Goal: Information Seeking & Learning: Learn about a topic

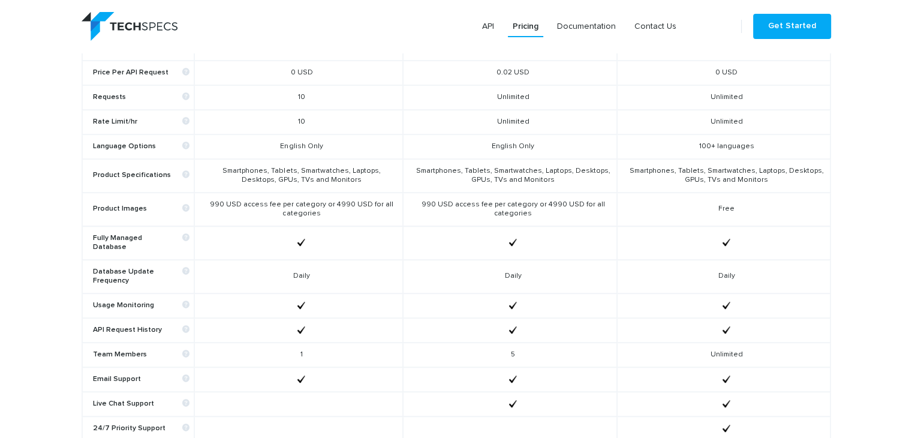
scroll to position [480, 0]
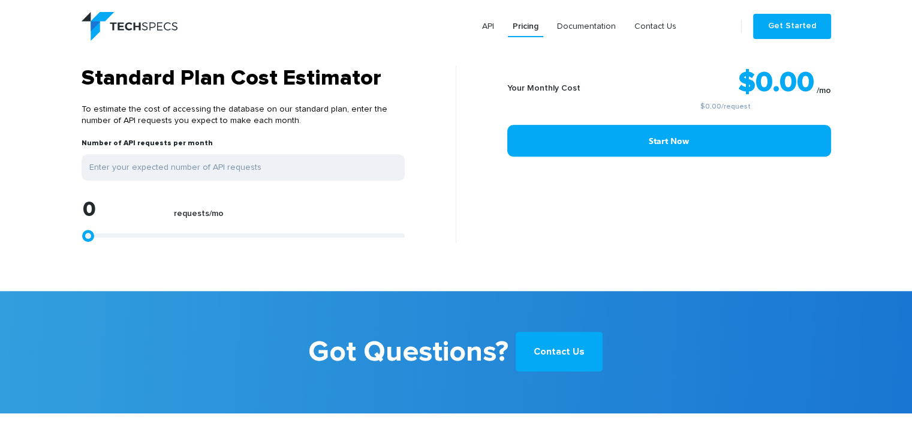
scroll to position [900, 0]
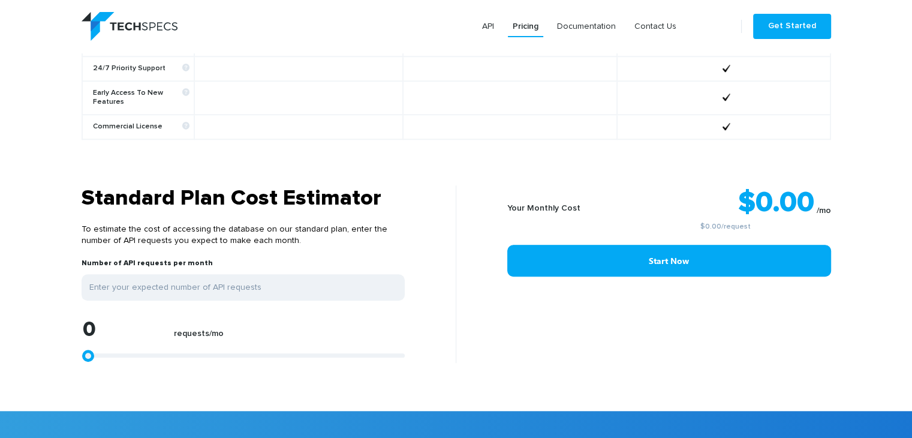
click at [112, 345] on div "0 requests/mo" at bounding box center [243, 341] width 323 height 44
type input "1113"
type input "1299"
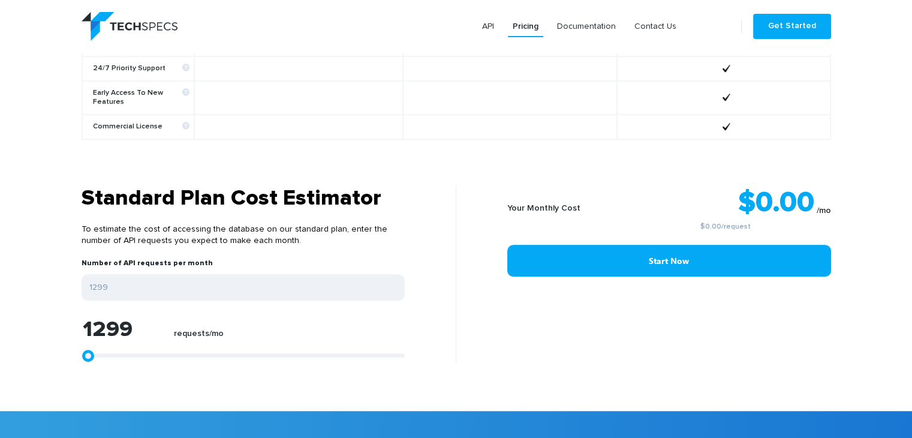
type input "1670"
type input "2226"
type input "2783"
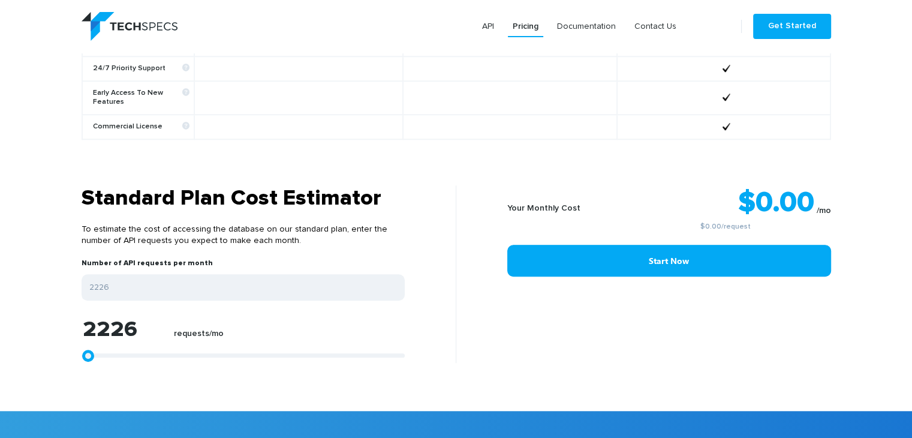
type input "2783"
type input "3525"
type input "4082"
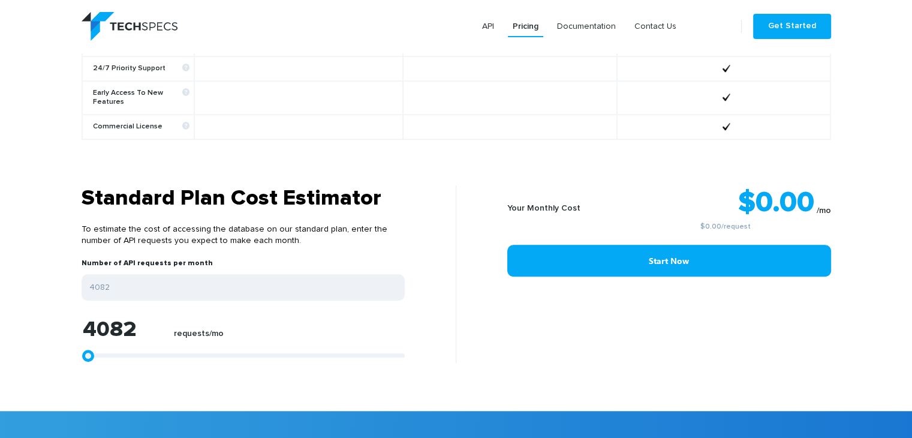
type input "4824"
type input "5566"
type input "5751"
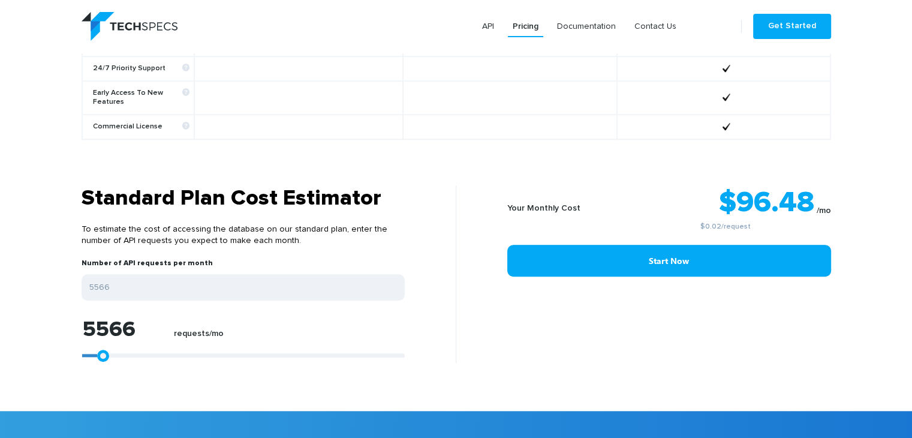
type input "5751"
type input "6308"
type input "6679"
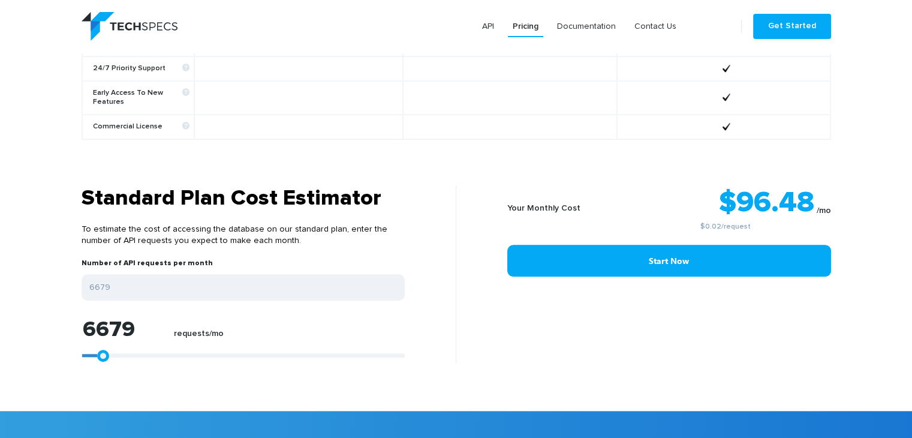
type input "7050"
type input "7421"
type input "7792"
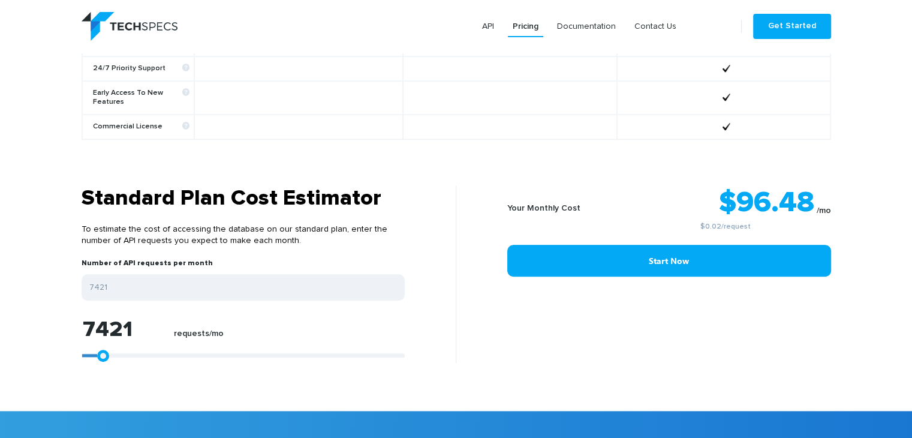
type input "7792"
type input "8163"
type input "8349"
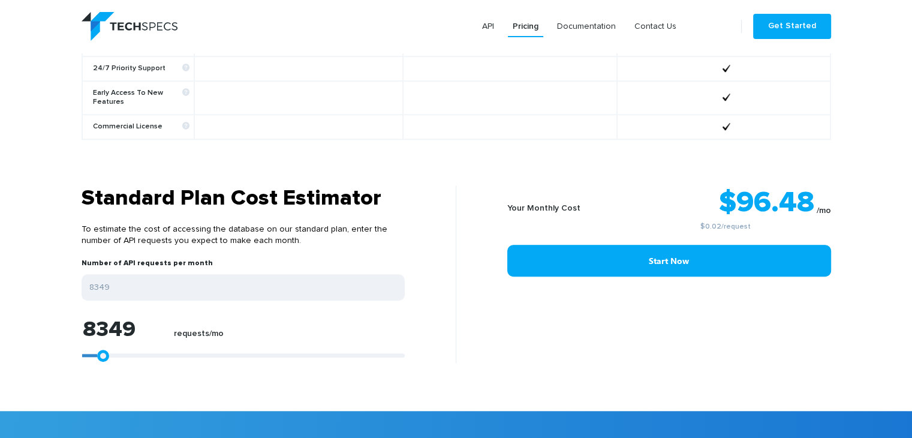
type input "8534"
type input "8720"
type input "8905"
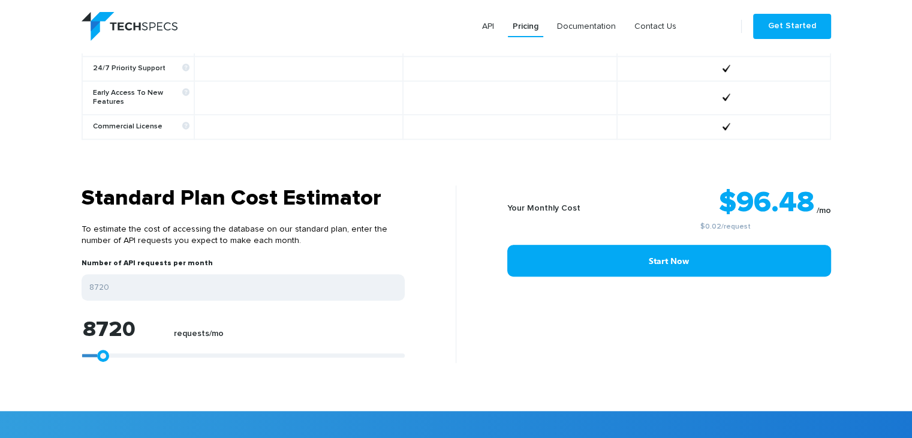
type input "8905"
type input "9647"
type input "10018"
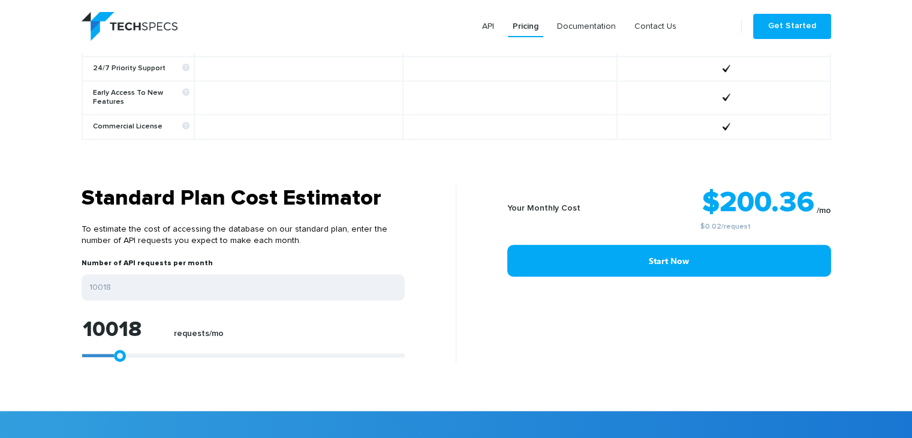
type input "9833"
type input "9647"
type input "9276"
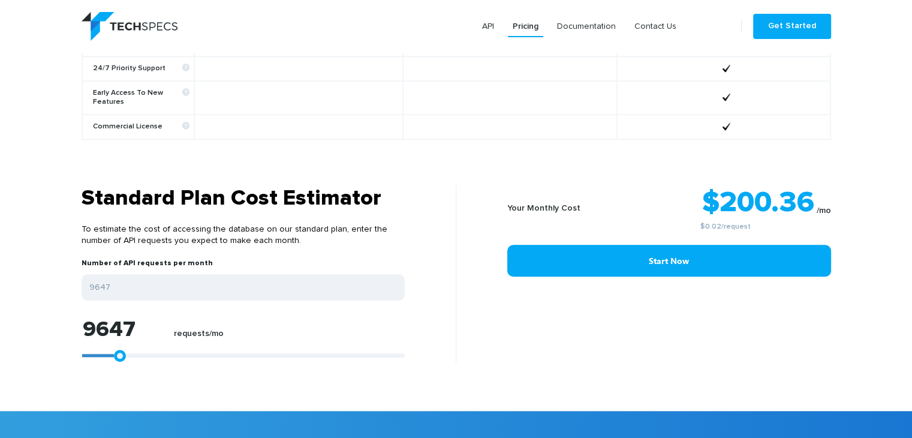
type input "9276"
type input "9091"
type input "8905"
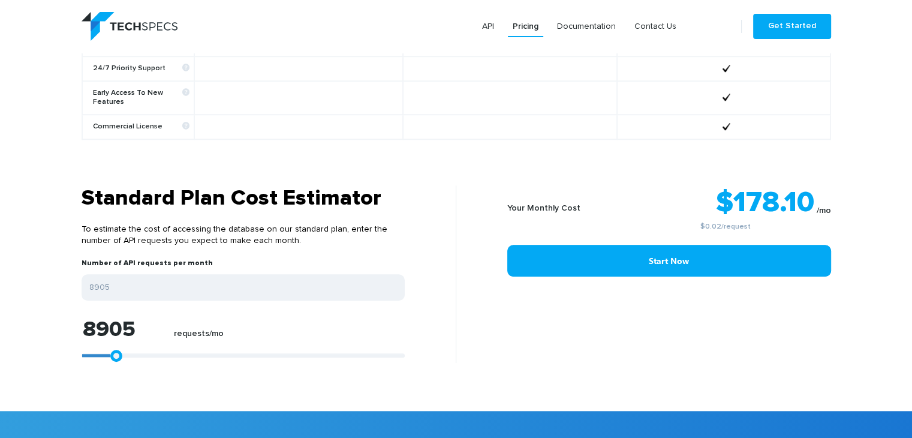
type input "8534"
type input "8163"
type input "7978"
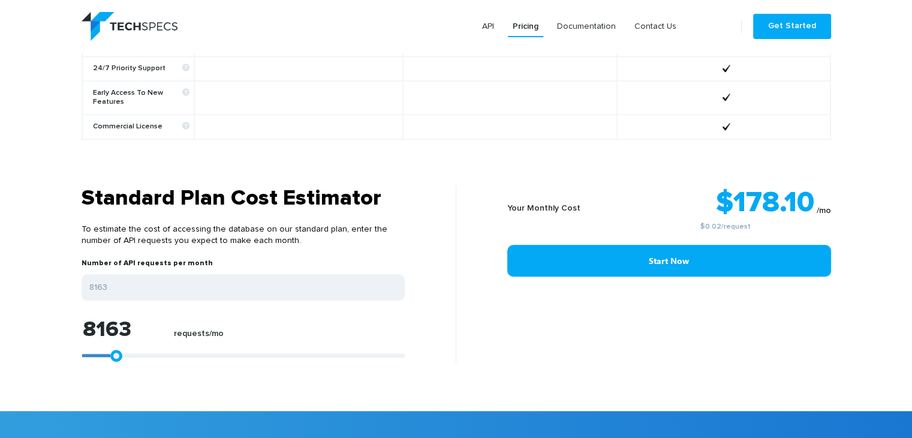
type input "7978"
type input "7792"
type input "7607"
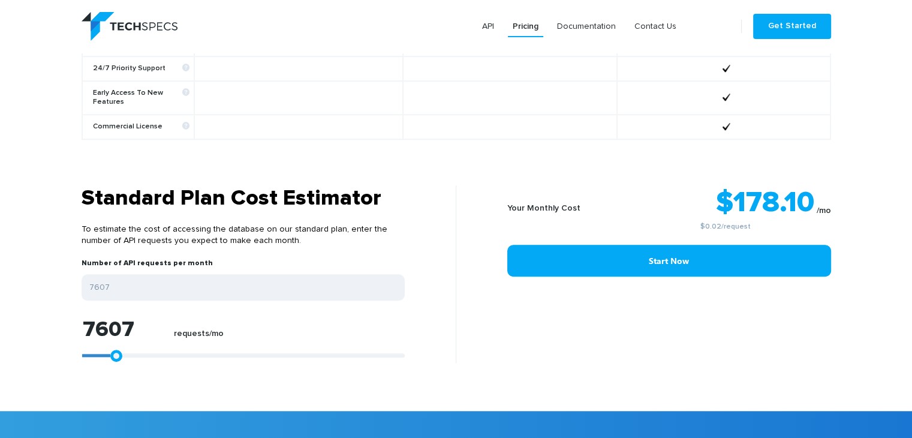
type input "7236"
type input "7050"
type input "6864"
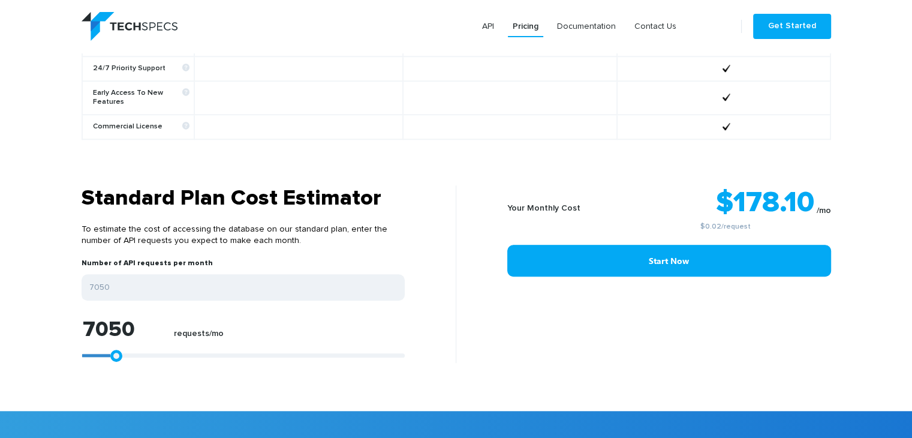
type input "6864"
type input "6679"
type input "6493"
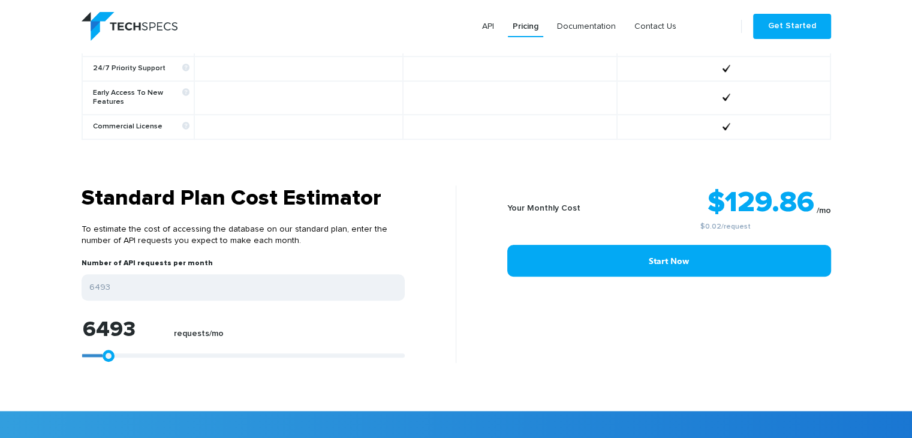
type input "6308"
type input "6122"
type input "5937"
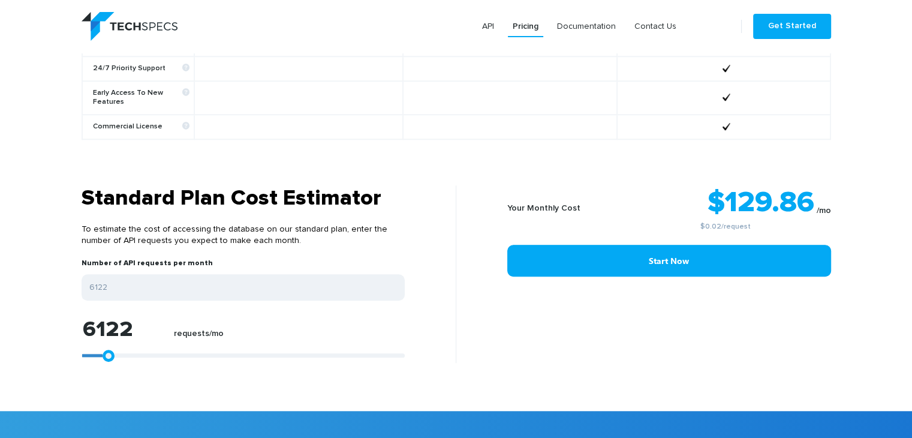
type input "5937"
type input "5751"
type input "5566"
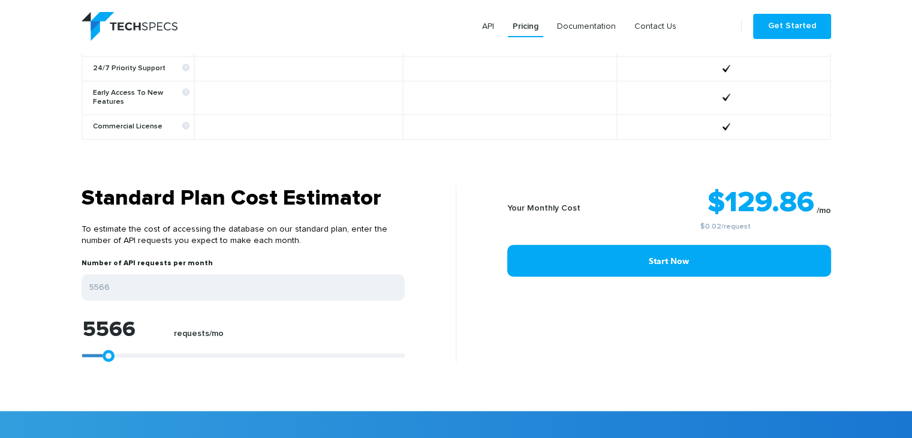
type input "5380"
type input "5195"
type input "5009"
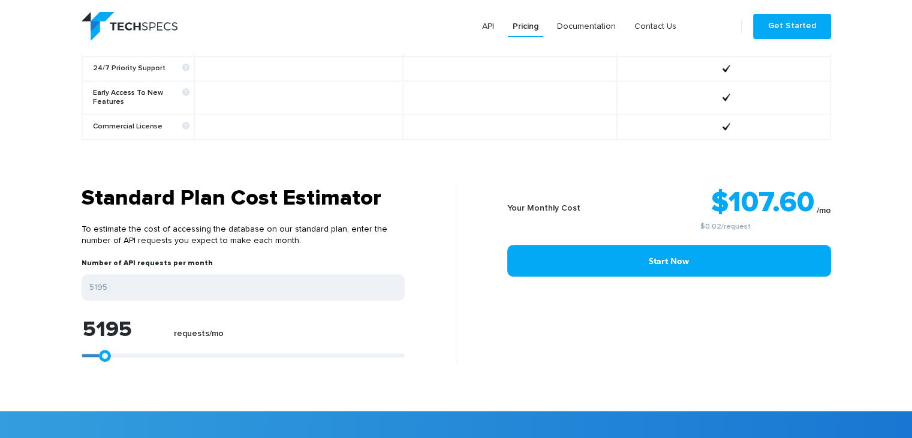
type input "5009"
type input "4824"
type input "4638"
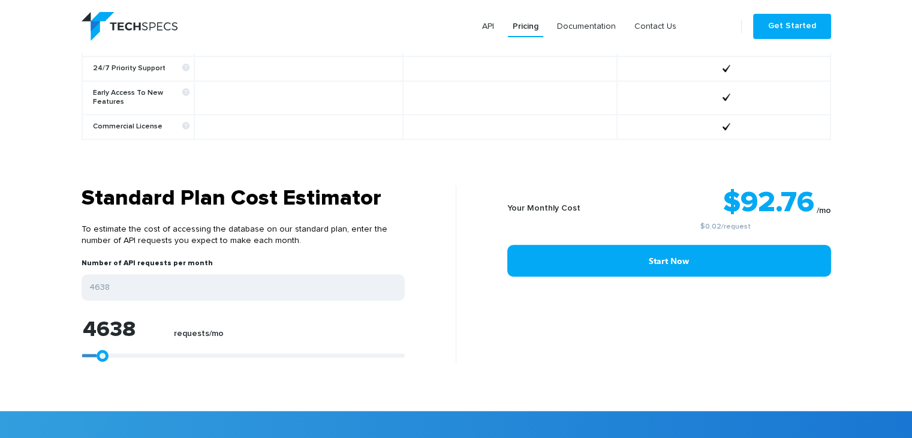
type input "4453"
type input "4267"
type input "4082"
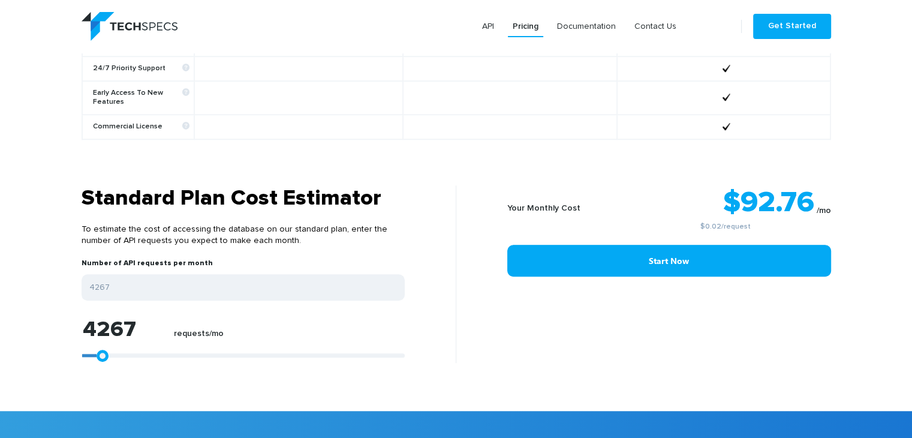
type input "4082"
type input "3896"
type input "3711"
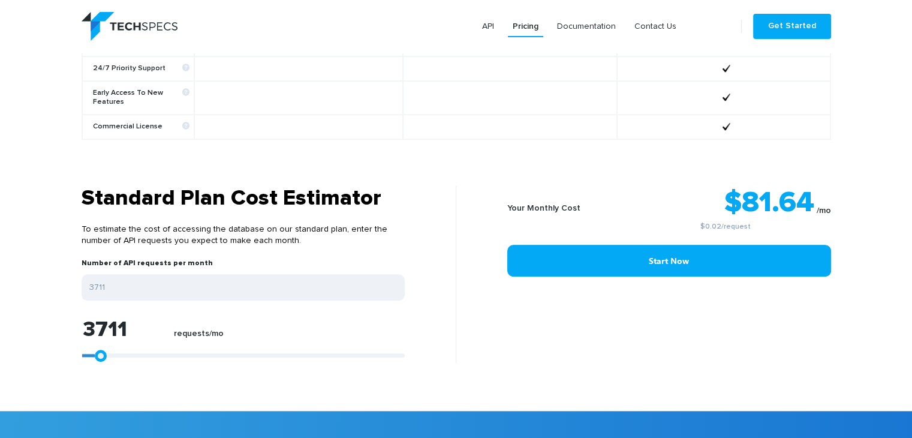
type input "3525"
type input "3339"
type input "2968"
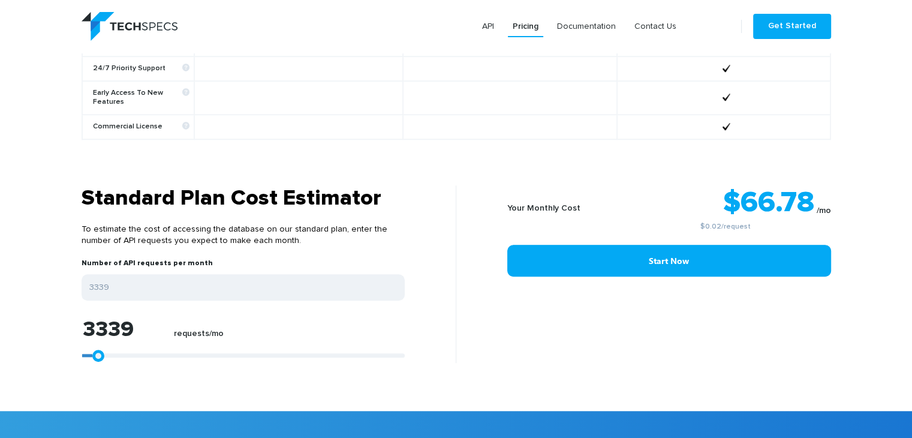
type input "2968"
type input "2783"
type input "2597"
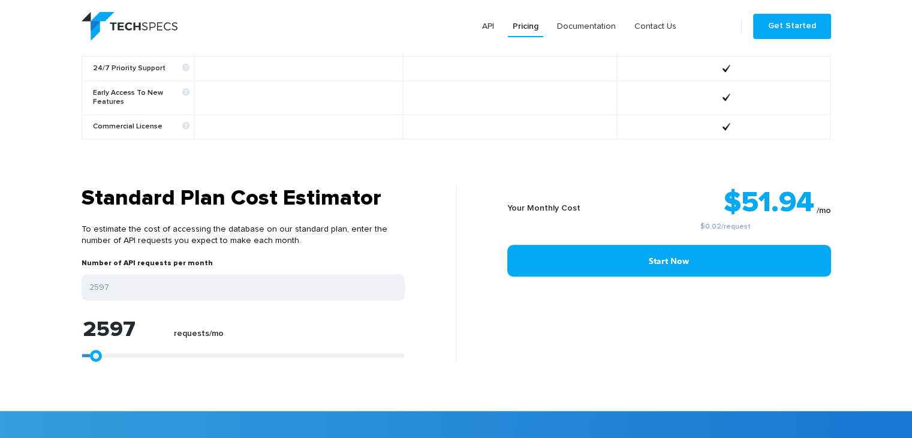
type input "2412"
type input "2226"
type input "2041"
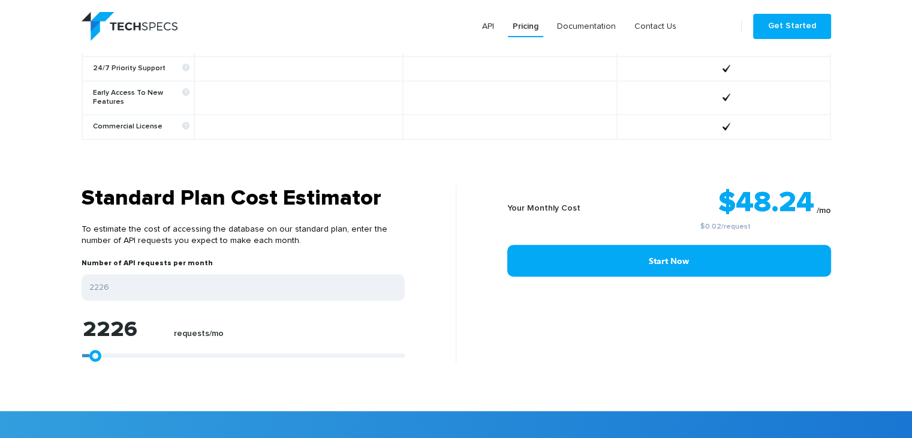
type input "2041"
type input "1855"
type input "1670"
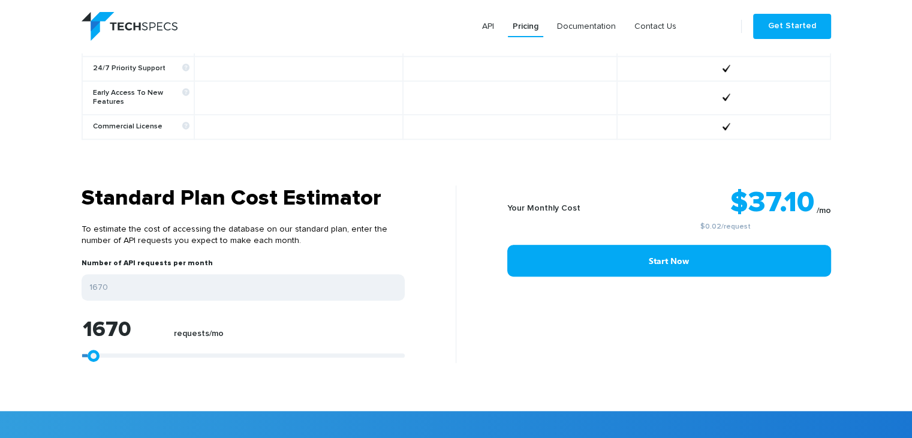
type input "1484"
type input "1299"
type input "1113"
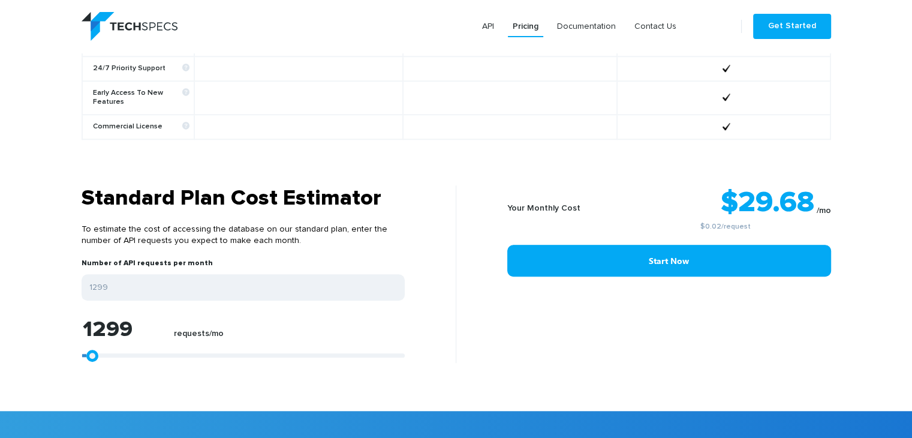
type input "1113"
type input "928"
type input "742"
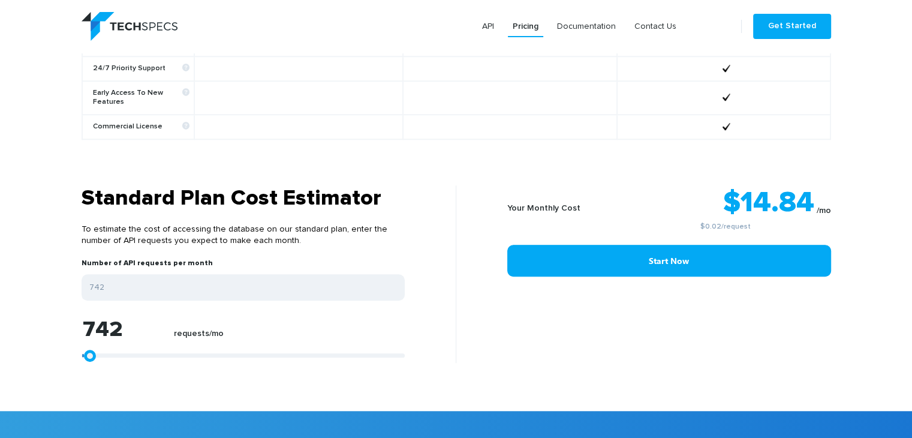
type input "557"
type input "371"
type input "186"
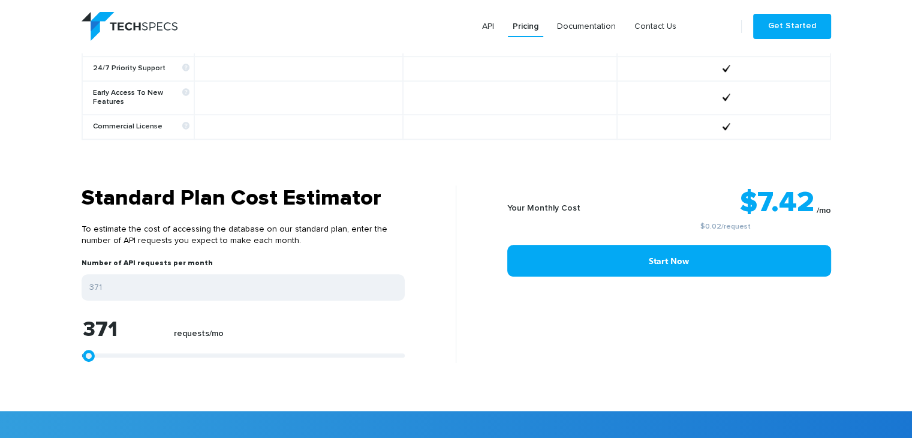
type input "186"
type input "0"
type input "186"
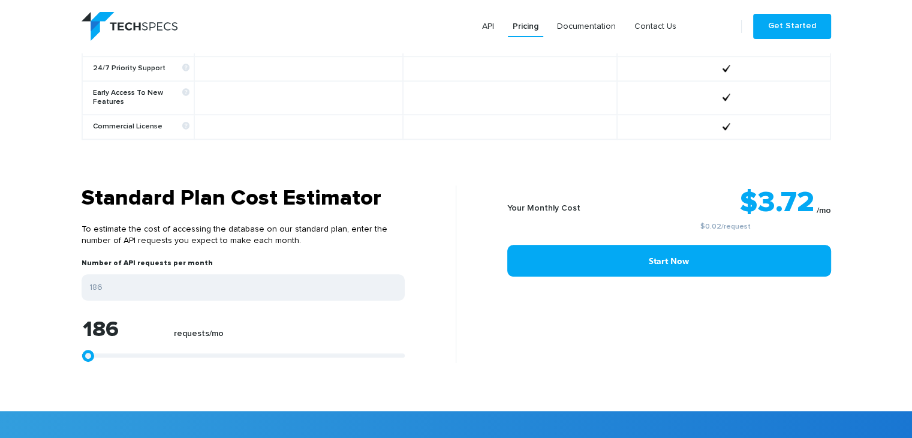
type input "371"
type input "557"
type input "371"
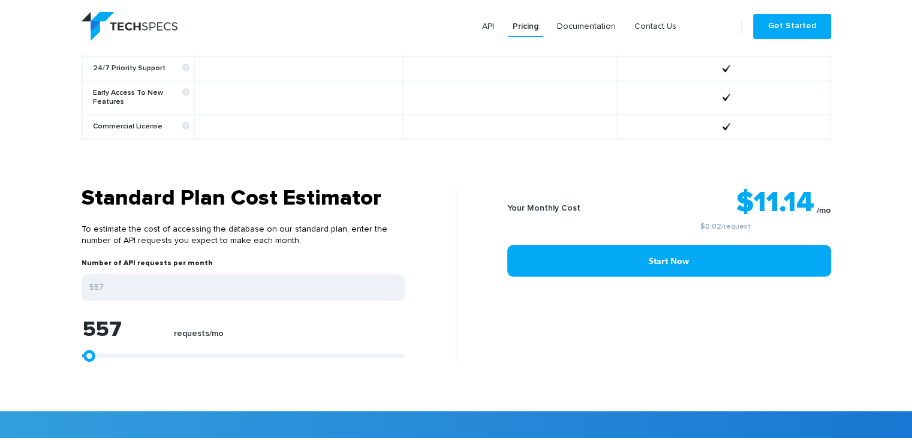
type input "371"
click at [89, 350] on link at bounding box center [89, 356] width 12 height 12
drag, startPoint x: 99, startPoint y: 253, endPoint x: 103, endPoint y: 268, distance: 15.4
click at [100, 259] on label "Number of API requests per month" at bounding box center [147, 267] width 131 height 16
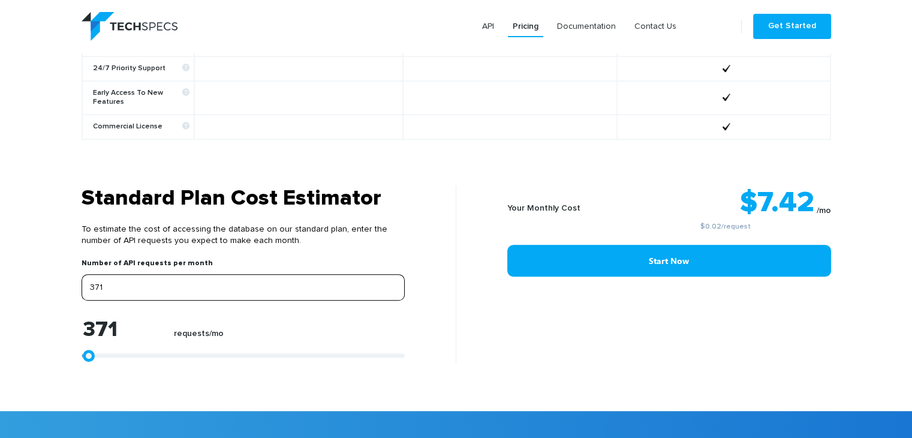
click at [103, 274] on input "371" at bounding box center [243, 287] width 323 height 26
type input "4"
type input "40"
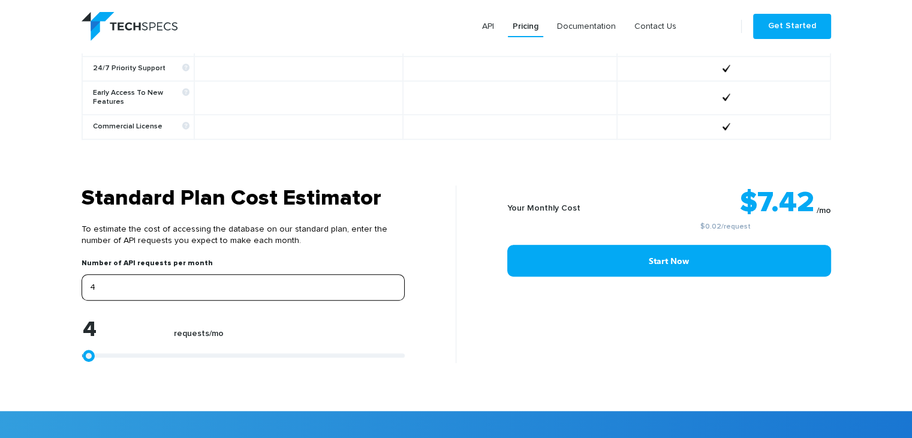
type input "40"
type input "400"
